Goal: Task Accomplishment & Management: Complete application form

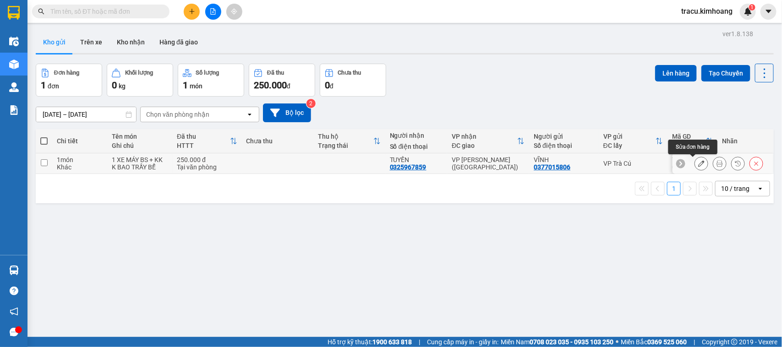
click at [698, 166] on icon at bounding box center [701, 163] width 6 height 6
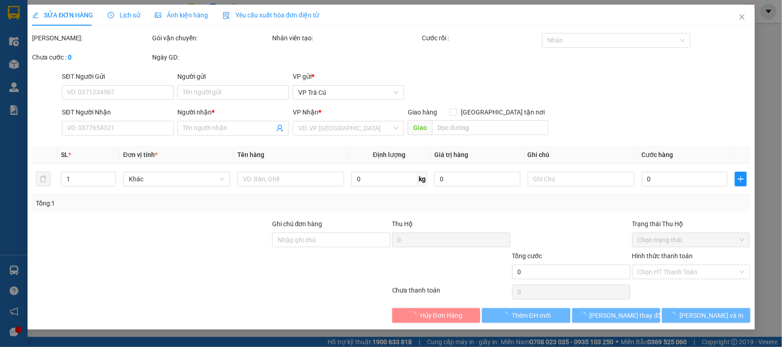
type input "0377015806"
type input "VĨNH"
type input "0325967859"
type input "TUYỀN"
type input "250.000"
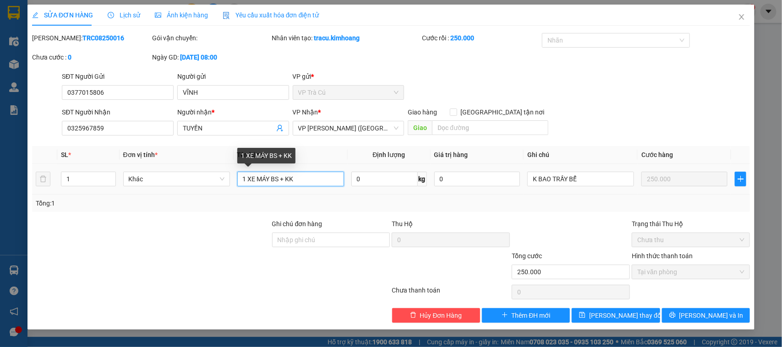
click at [269, 180] on input "1 XE MÁY BS + KK" at bounding box center [290, 179] width 107 height 15
click at [279, 179] on input "1 XE MÁY 84 G1 BS + KK" at bounding box center [290, 179] width 107 height 15
click at [299, 179] on input "1 XE MÁY 84-G1 BS + KK" at bounding box center [290, 179] width 107 height 15
click at [271, 177] on input "1 XE MÁY 84-G1 + KK" at bounding box center [290, 179] width 107 height 15
click at [296, 179] on input "1 XE MÁY BS 84-G1 + KK" at bounding box center [290, 179] width 107 height 15
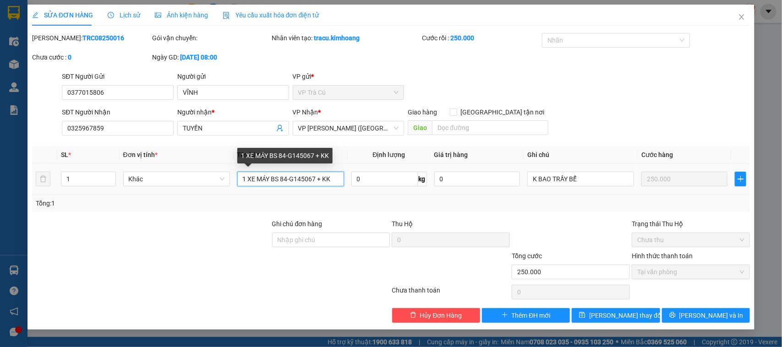
click at [296, 178] on input "1 XE MÁY BS 84-G145067 + KK" at bounding box center [290, 179] width 107 height 15
click at [298, 179] on input "1 XE MÁY BS 84-G1 45067 + KK" at bounding box center [290, 179] width 107 height 15
click at [296, 177] on input "1 XE MÁY BS 84-G 45067 + KK" at bounding box center [290, 179] width 107 height 15
click at [319, 178] on input "1 XE MÁY BS 84-G145067 + KK" at bounding box center [290, 179] width 107 height 15
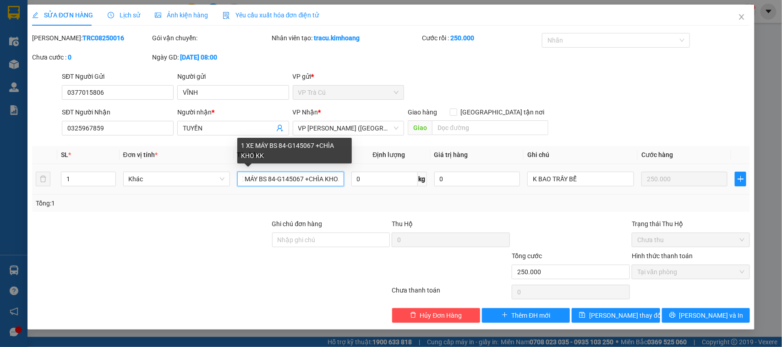
scroll to position [0, 16]
type input "1 XE MÁY BS 84-G145067 +CHÌA KHOÁ KK"
click at [333, 177] on input "1 XE MÁY BS 84-G145067 +CHÌA KHOÁ KK" at bounding box center [290, 179] width 107 height 15
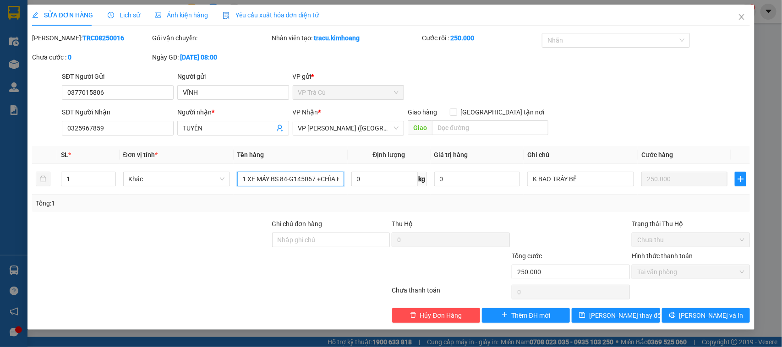
click at [661, 237] on span "Chưa thu" at bounding box center [690, 240] width 107 height 14
click at [660, 267] on span "Tại văn phòng" at bounding box center [690, 272] width 107 height 14
drag, startPoint x: 667, startPoint y: 296, endPoint x: 663, endPoint y: 283, distance: 13.8
click at [668, 290] on div "Chọn HT Thanh Toán" at bounding box center [691, 292] width 120 height 18
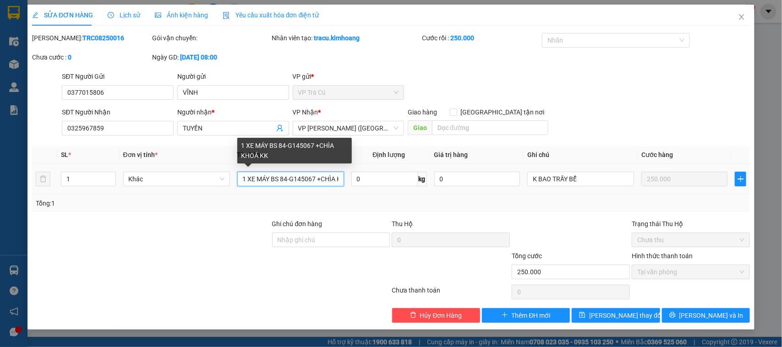
click at [314, 182] on input "1 XE MÁY BS 84-G145067 +CHÌA KHOÁ KK" at bounding box center [290, 179] width 107 height 15
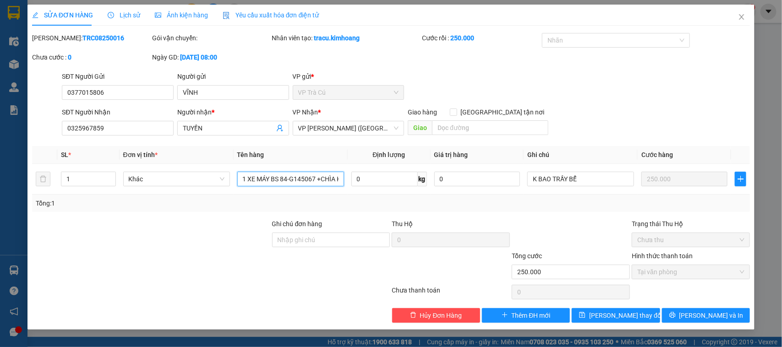
click at [699, 276] on span "Tại văn phòng" at bounding box center [690, 272] width 107 height 14
click at [706, 316] on span "Lưu và In" at bounding box center [711, 316] width 64 height 10
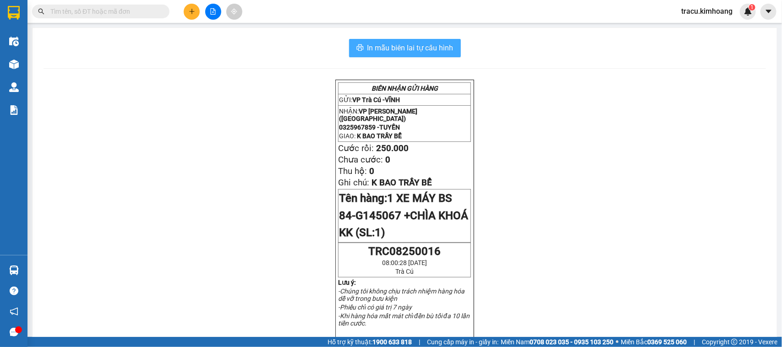
click at [401, 46] on span "In mẫu biên lai tự cấu hình" at bounding box center [410, 47] width 86 height 11
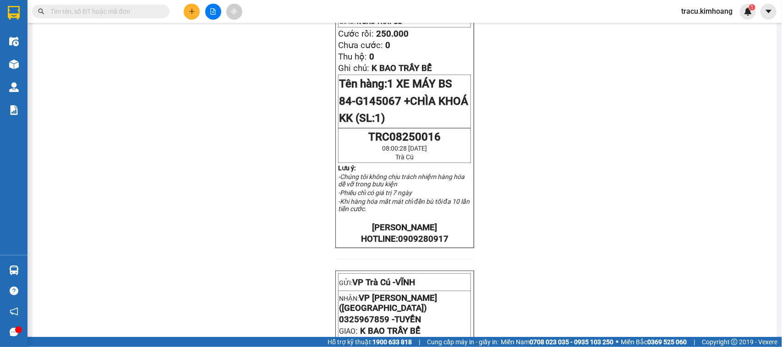
scroll to position [57, 0]
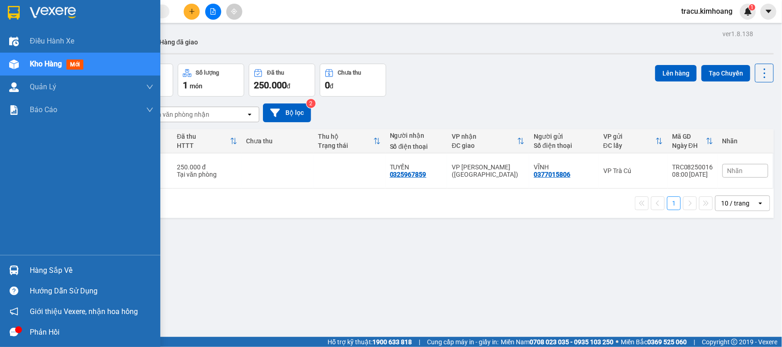
click at [52, 275] on div "Hàng sắp về" at bounding box center [92, 271] width 124 height 14
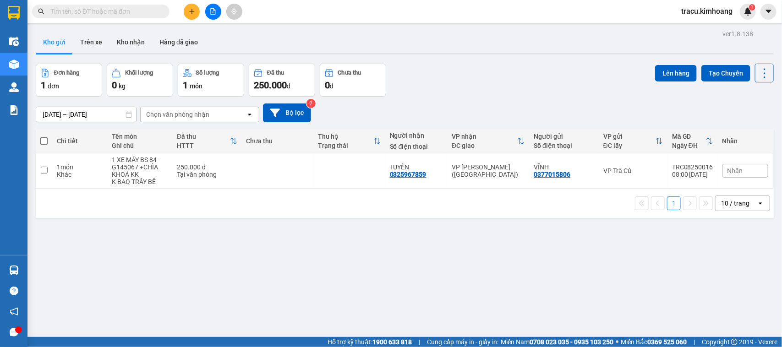
click at [55, 210] on section "Kết quả tìm kiếm ( 0 ) Bộ lọc No Data tracu.kimhoang 1 Điều hành xe Kho hàng mớ…" at bounding box center [391, 173] width 782 height 347
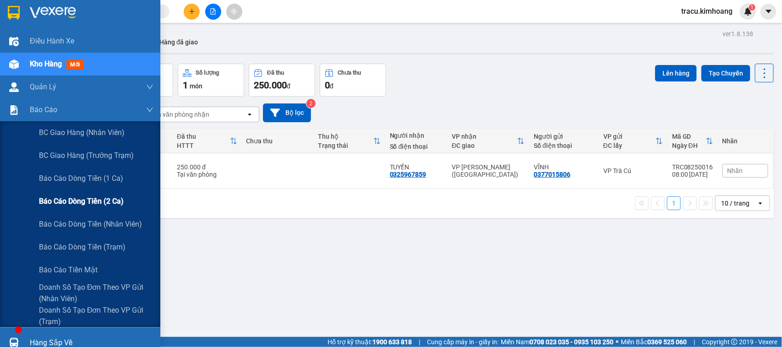
click at [56, 203] on span "Báo cáo dòng tiền (2 ca)" at bounding box center [81, 201] width 85 height 11
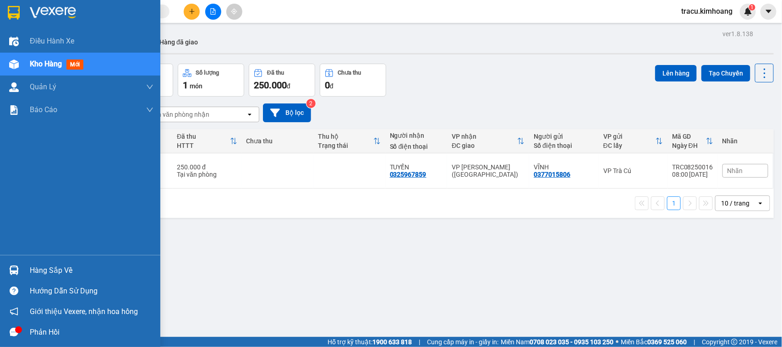
click at [49, 274] on div "ver 1.8.138 Kho gửi Trên xe Kho nhận Hàng đã giao Đơn hàng 1 đơn Khối lượng 0 k…" at bounding box center [404, 200] width 745 height 347
click at [65, 268] on div "Hàng sắp về" at bounding box center [92, 271] width 124 height 14
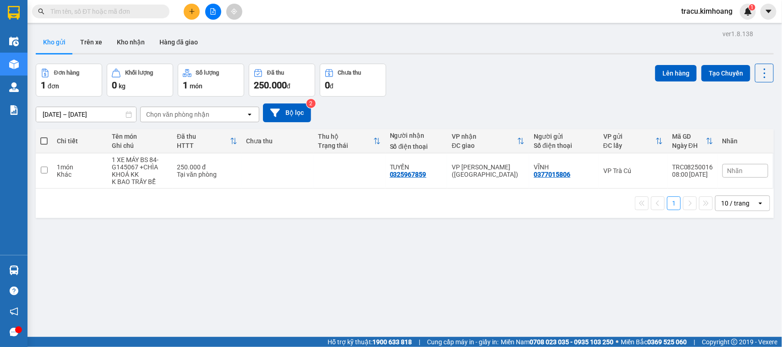
click at [435, 276] on section "Kết quả tìm kiếm ( 0 ) Bộ lọc No Data tracu.kimhoang 1 Điều hành xe Kho hàng mớ…" at bounding box center [391, 173] width 782 height 347
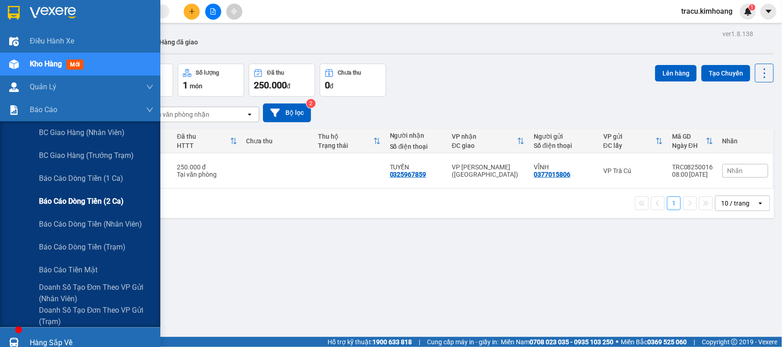
click at [68, 200] on span "Báo cáo dòng tiền (2 ca)" at bounding box center [81, 201] width 85 height 11
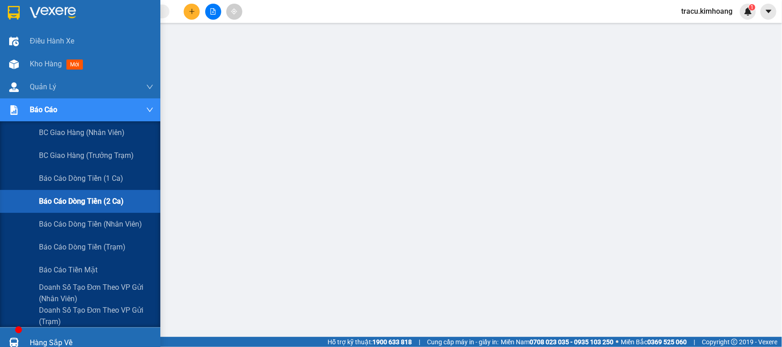
click at [72, 197] on span "Báo cáo dòng tiền (2 ca)" at bounding box center [81, 201] width 85 height 11
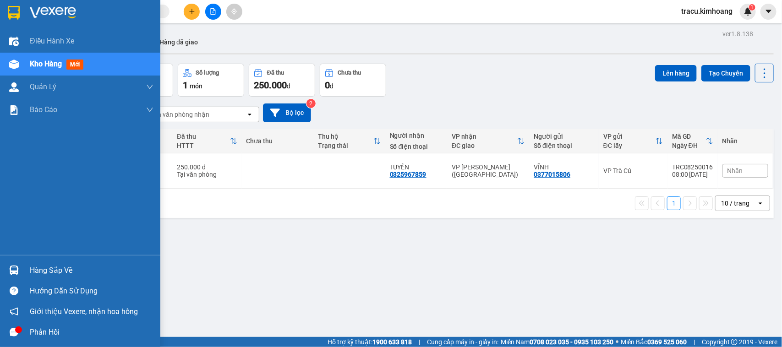
click at [30, 271] on div "Hàng sắp về" at bounding box center [92, 271] width 124 height 14
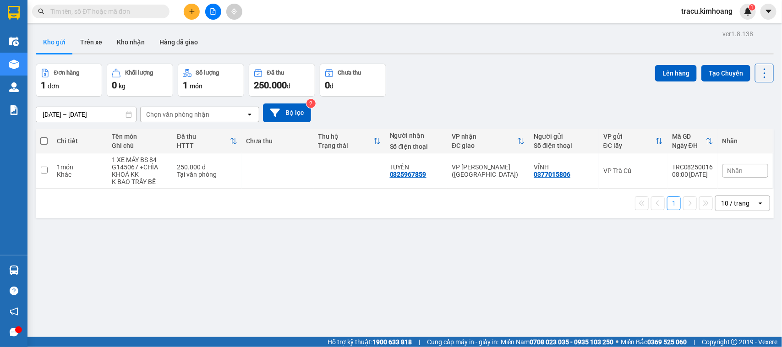
click at [551, 317] on section "Kết quả tìm kiếm ( 0 ) Bộ lọc No Data tracu.kimhoang 1 Điều hành xe Kho hàng mớ…" at bounding box center [391, 173] width 782 height 347
click at [191, 12] on icon "plus" at bounding box center [191, 11] width 0 height 5
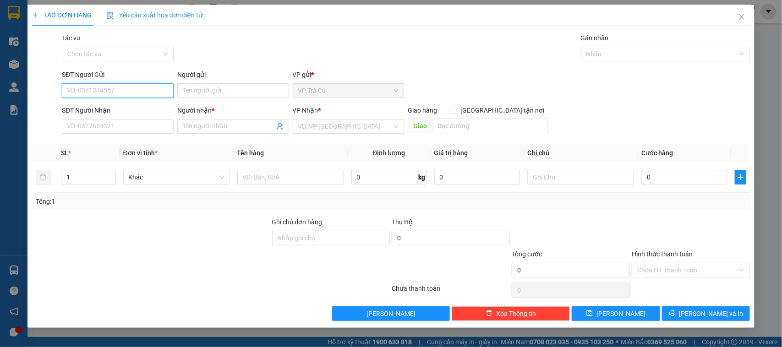
click at [136, 93] on input "SĐT Người Gửi" at bounding box center [118, 90] width 112 height 15
click at [95, 94] on input "SĐT Người Gửi" at bounding box center [118, 90] width 112 height 15
click at [92, 95] on input "SĐT Người Gửi" at bounding box center [118, 90] width 112 height 15
click at [95, 94] on input "SĐT Người Gửi" at bounding box center [118, 90] width 112 height 15
click at [85, 87] on input "SĐT Người Gửi" at bounding box center [118, 90] width 112 height 15
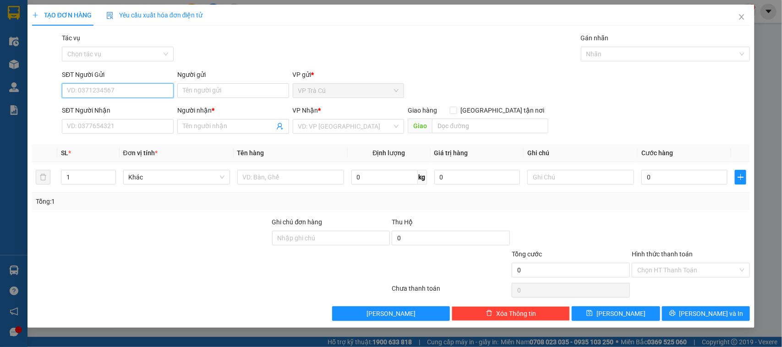
click at [84, 87] on input "SĐT Người Gửi" at bounding box center [118, 90] width 112 height 15
click at [91, 92] on input "033443344984" at bounding box center [118, 90] width 112 height 15
type input "03344344984"
click at [196, 90] on input "Người gửi" at bounding box center [233, 90] width 112 height 15
click at [81, 127] on input "SĐT Người Nhận" at bounding box center [118, 126] width 112 height 15
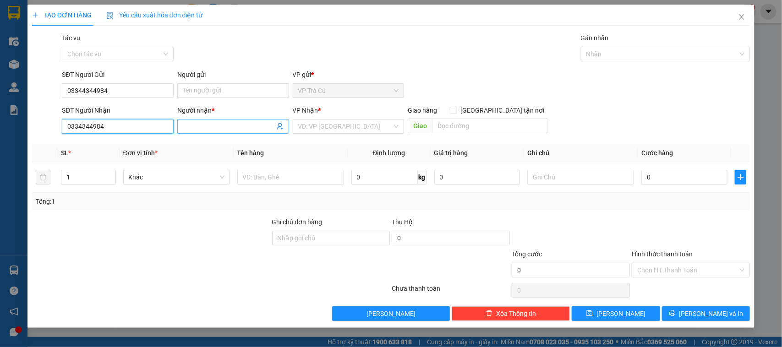
type input "0334344984"
click at [210, 121] on input "Người nhận *" at bounding box center [229, 126] width 92 height 10
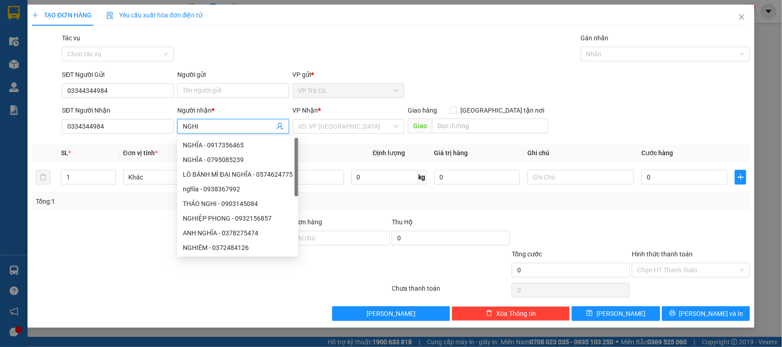
type input "NGHI"
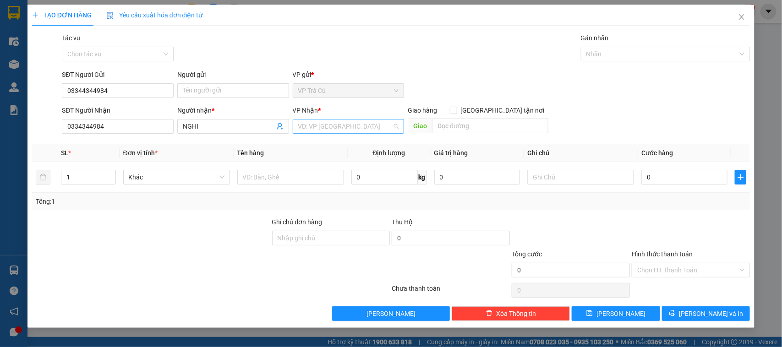
click at [337, 128] on input "search" at bounding box center [345, 127] width 94 height 14
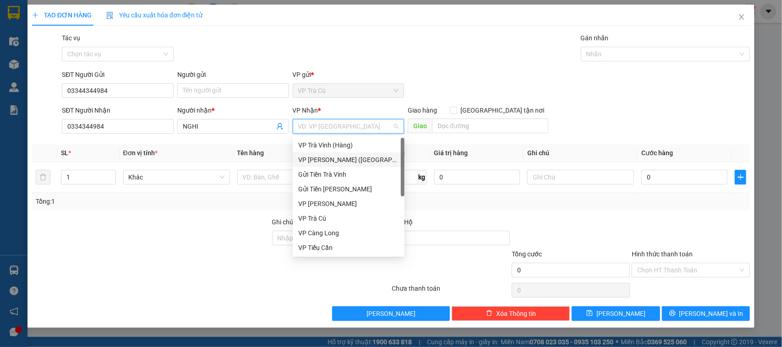
click at [335, 159] on div "VP [PERSON_NAME] ([GEOGRAPHIC_DATA])" at bounding box center [348, 160] width 101 height 10
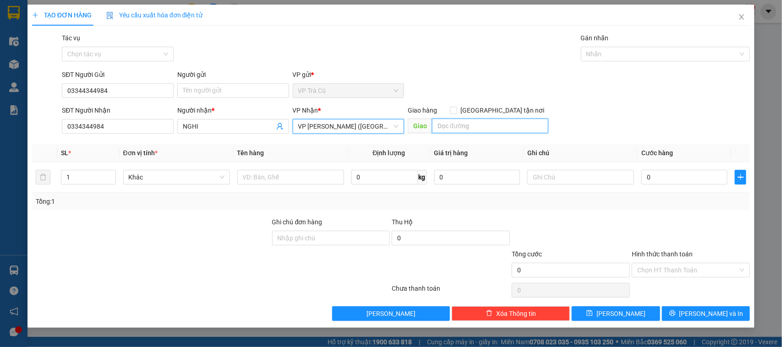
click at [450, 130] on input "text" at bounding box center [490, 126] width 116 height 15
click at [450, 128] on input "text" at bounding box center [490, 126] width 116 height 15
click at [457, 114] on span at bounding box center [453, 110] width 7 height 7
click at [456, 113] on input "Giao tận nơi" at bounding box center [453, 110] width 6 height 6
checkbox input "true"
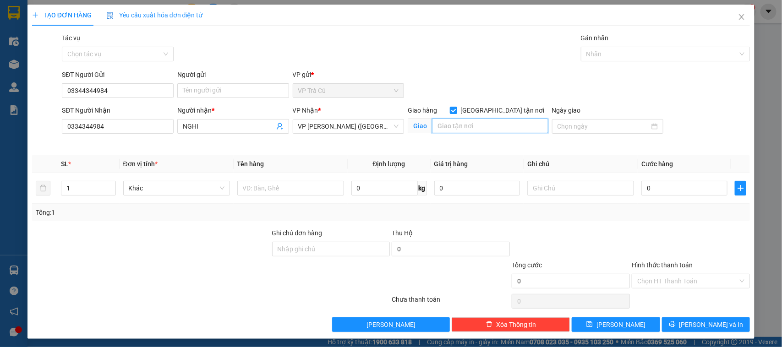
click at [477, 122] on input "text" at bounding box center [490, 126] width 116 height 15
click at [463, 127] on input "text" at bounding box center [490, 126] width 116 height 15
type input "GTN"
click at [641, 187] on input "0" at bounding box center [684, 188] width 86 height 15
type input "1"
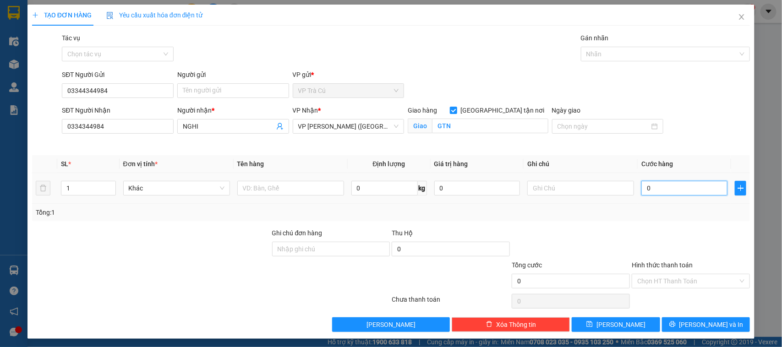
type input "1"
type input "12"
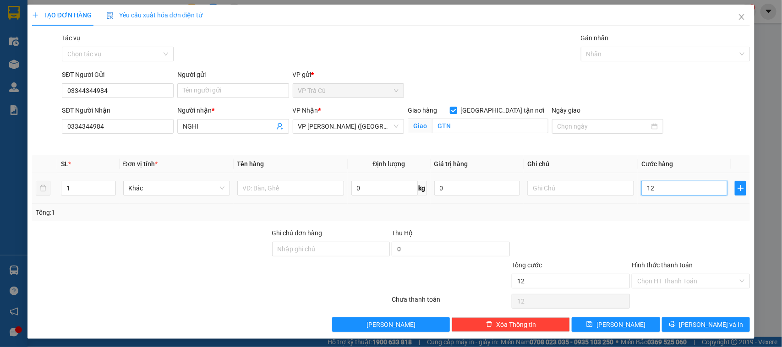
type input "120"
type input "1.200"
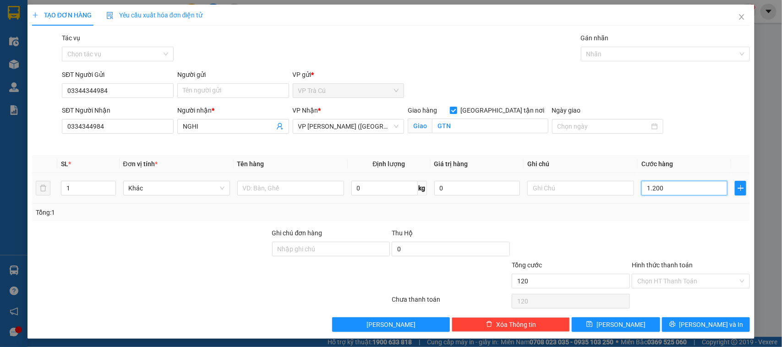
type input "1.200"
type input "12.000"
type input "120.000"
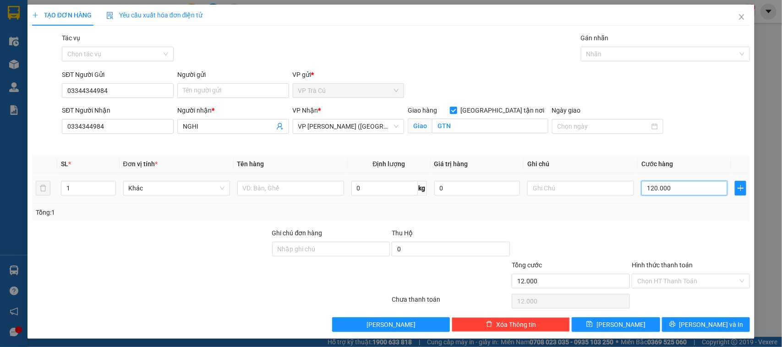
type input "120.000"
click at [252, 186] on input "text" at bounding box center [290, 188] width 107 height 15
type input "THÙNG MÚT KK"
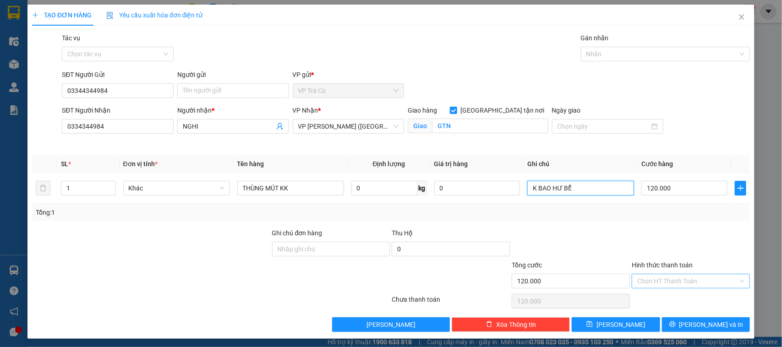
type input "K BAO HƯ BỂ"
click at [664, 284] on input "Hình thức thanh toán" at bounding box center [687, 281] width 101 height 14
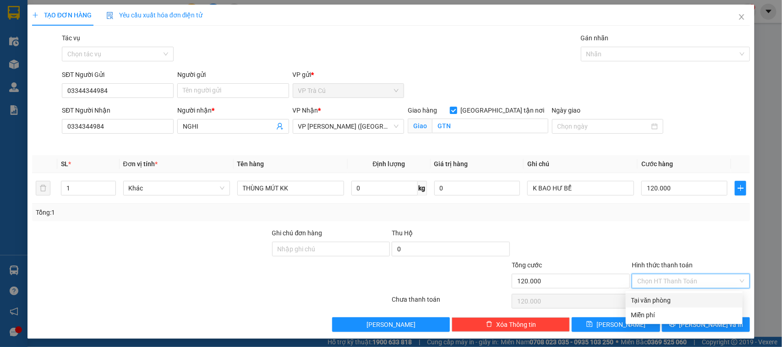
click at [663, 295] on div "Tại văn phòng" at bounding box center [684, 300] width 106 height 10
type input "0"
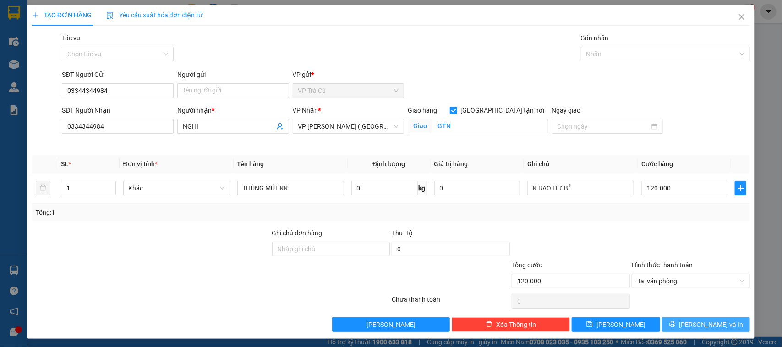
click at [694, 326] on span "Lưu và In" at bounding box center [711, 325] width 64 height 10
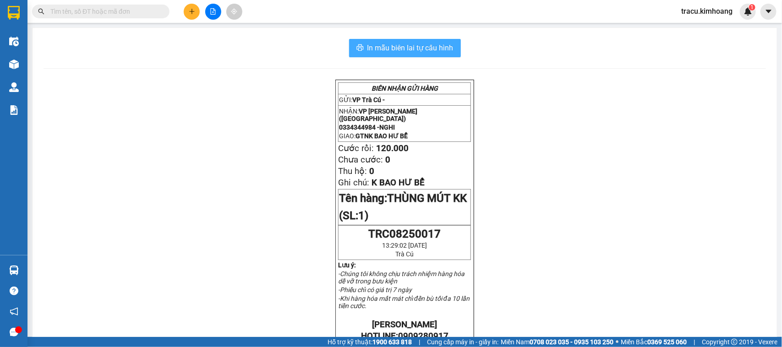
click at [443, 49] on span "In mẫu biên lai tự cấu hình" at bounding box center [410, 47] width 86 height 11
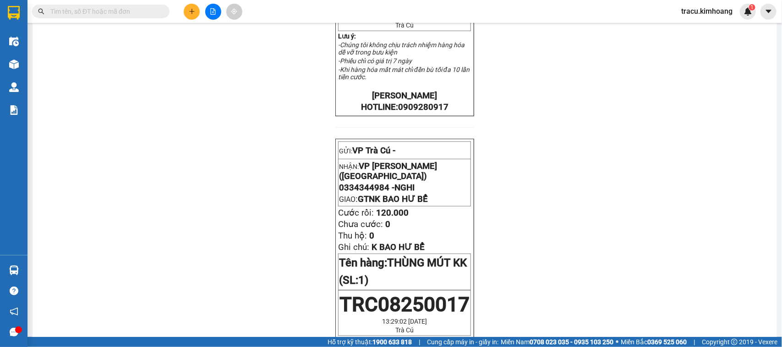
scroll to position [286, 0]
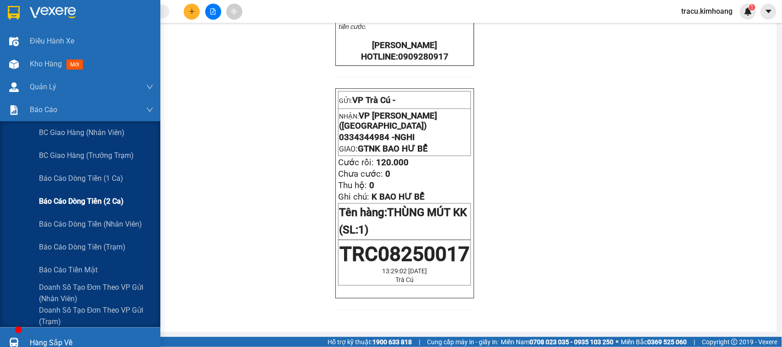
click at [95, 200] on span "Báo cáo dòng tiền (2 ca)" at bounding box center [81, 201] width 85 height 11
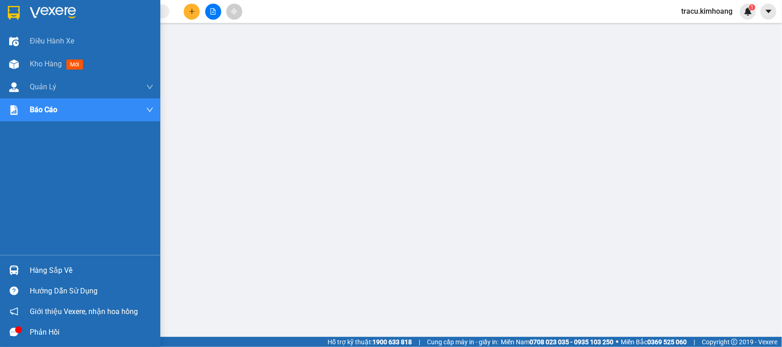
click at [41, 273] on div "Hàng sắp về" at bounding box center [92, 271] width 124 height 14
click at [16, 230] on div "Điều hành xe Kho hàng mới Quản Lý Quản lý chuyến Quản lý khách hàng mới Báo cáo…" at bounding box center [80, 173] width 160 height 347
